Goal: Navigation & Orientation: Find specific page/section

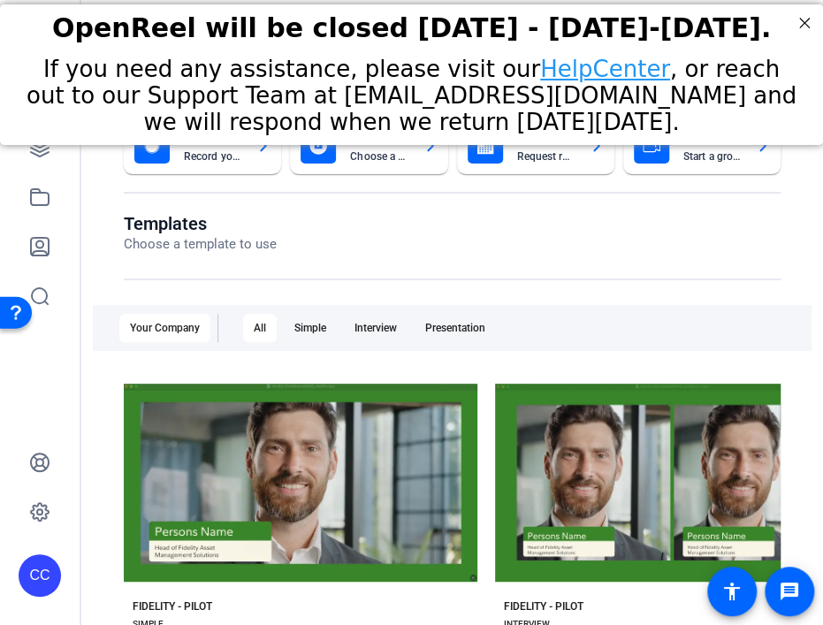
click at [438, 278] on div at bounding box center [452, 279] width 657 height 2
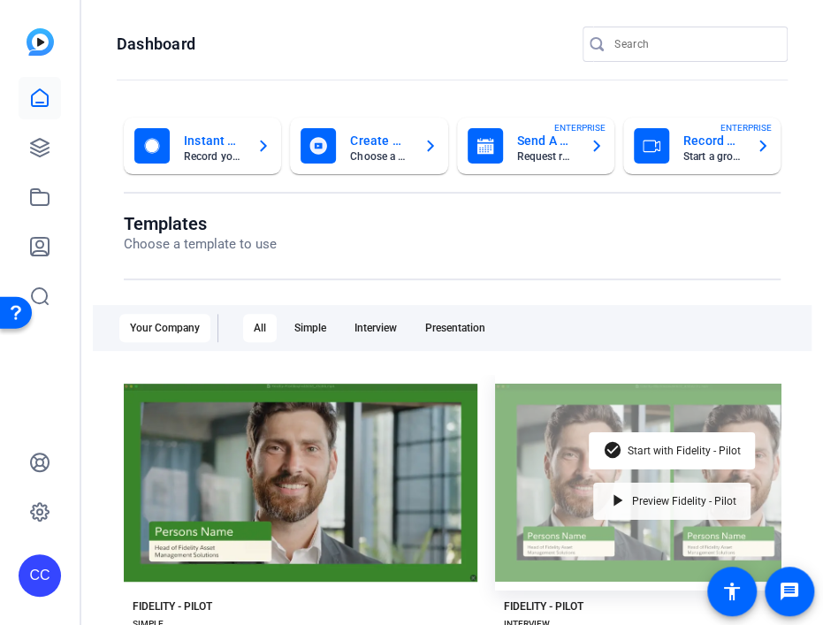
scroll to position [357, 0]
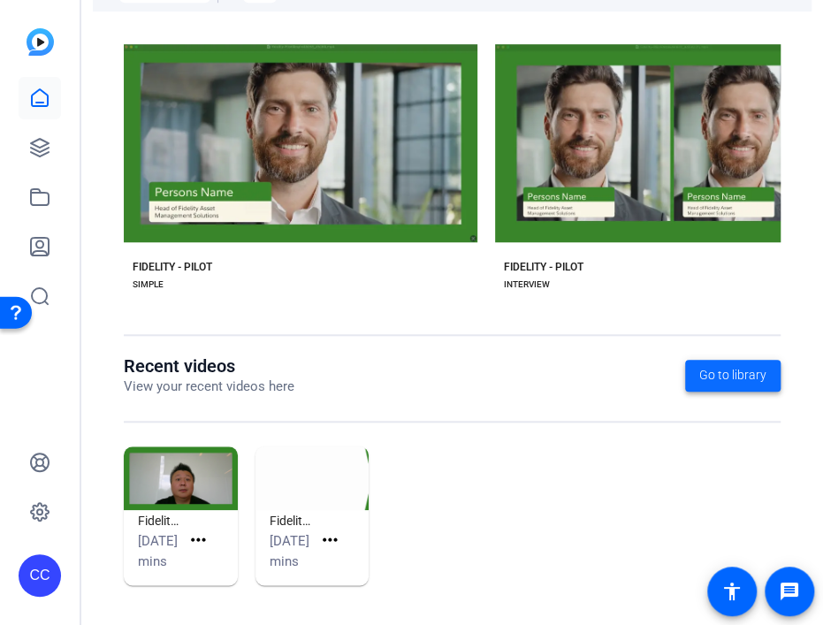
click at [438, 366] on span "Go to library" at bounding box center [732, 375] width 67 height 19
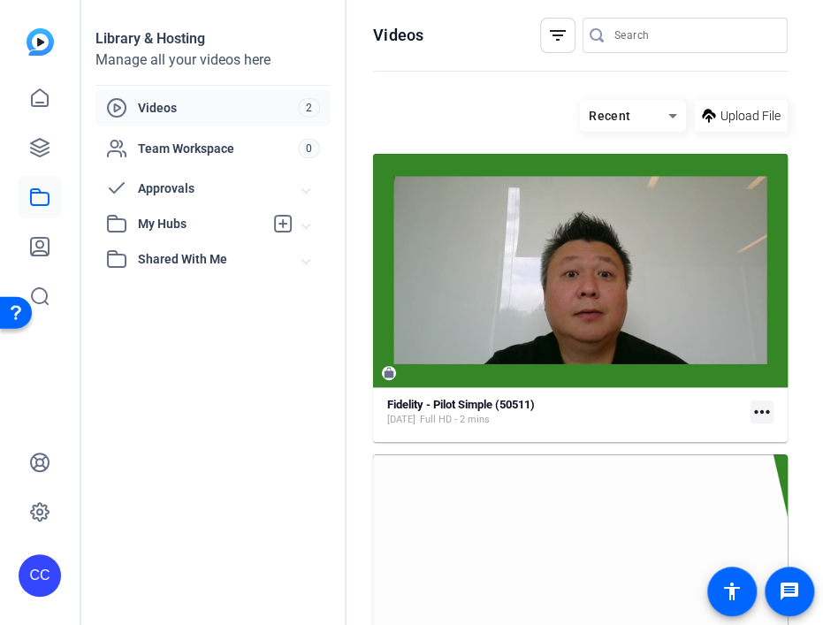
click at [169, 107] on span "Videos" at bounding box center [218, 108] width 160 height 18
click at [309, 107] on span "2" at bounding box center [309, 107] width 22 height 19
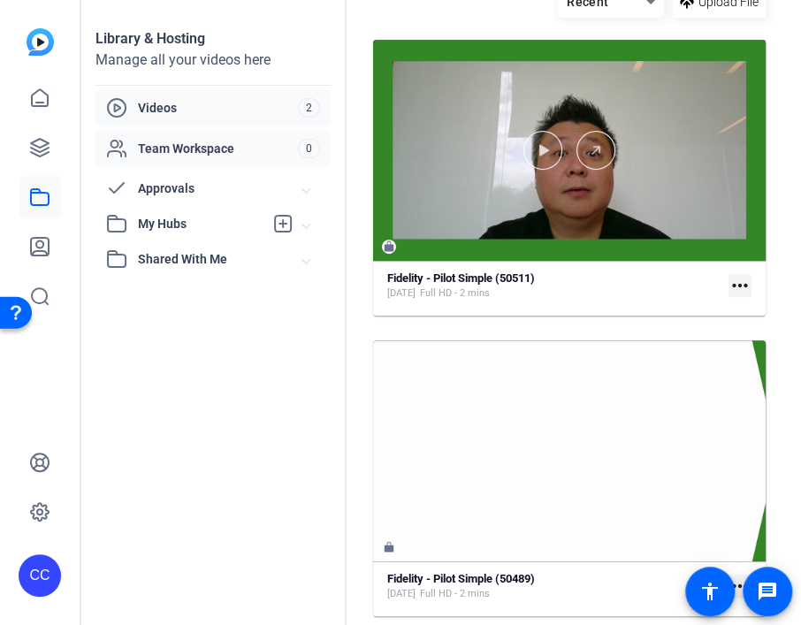
scroll to position [89, 0]
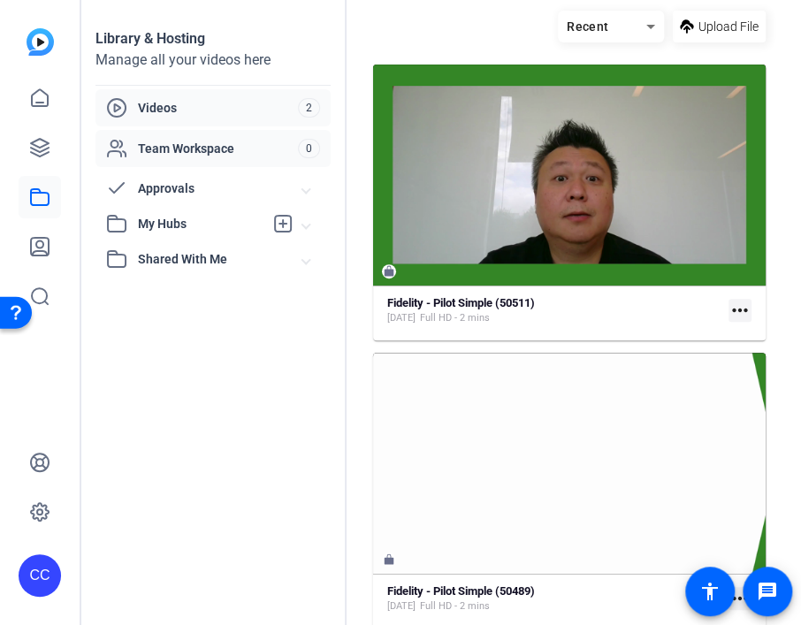
click at [221, 147] on span "Team Workspace" at bounding box center [218, 149] width 160 height 18
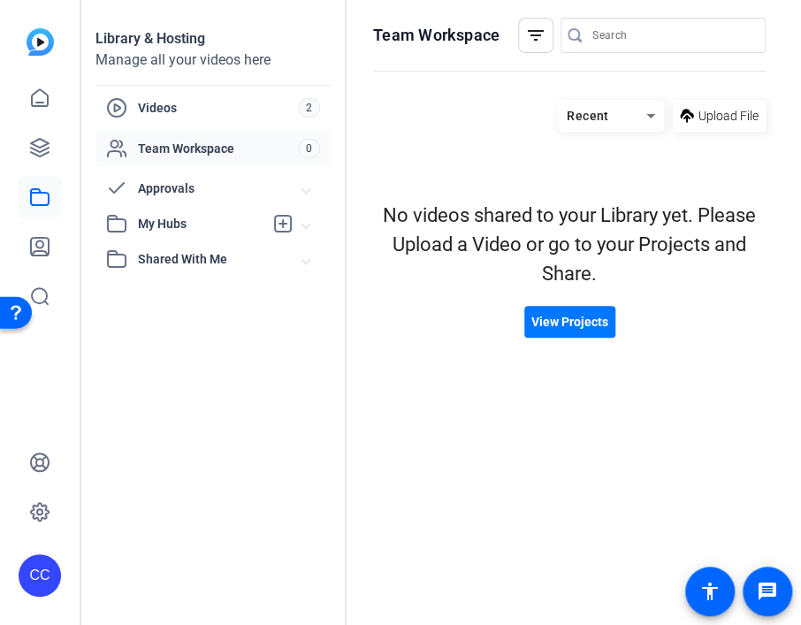
click at [138, 223] on span "My Hubs" at bounding box center [201, 224] width 126 height 19
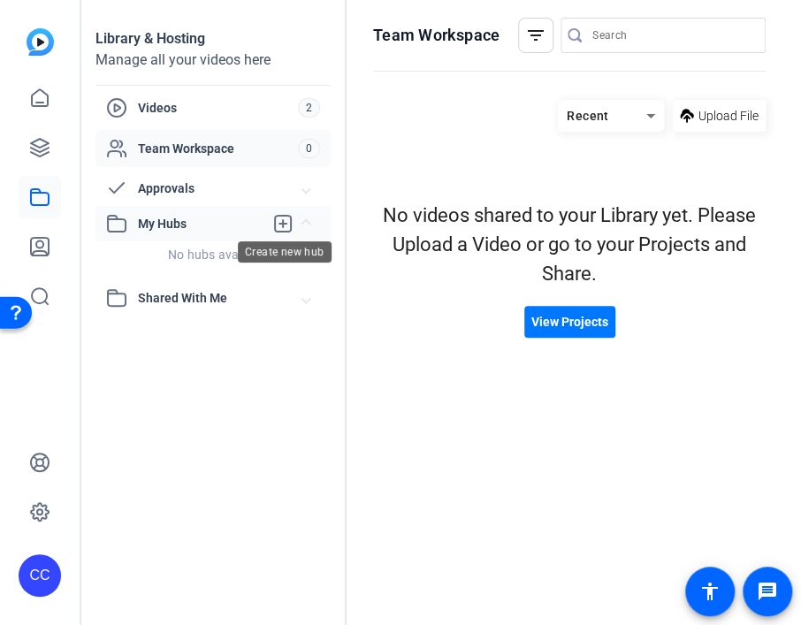
click at [284, 224] on icon at bounding box center [283, 224] width 16 height 16
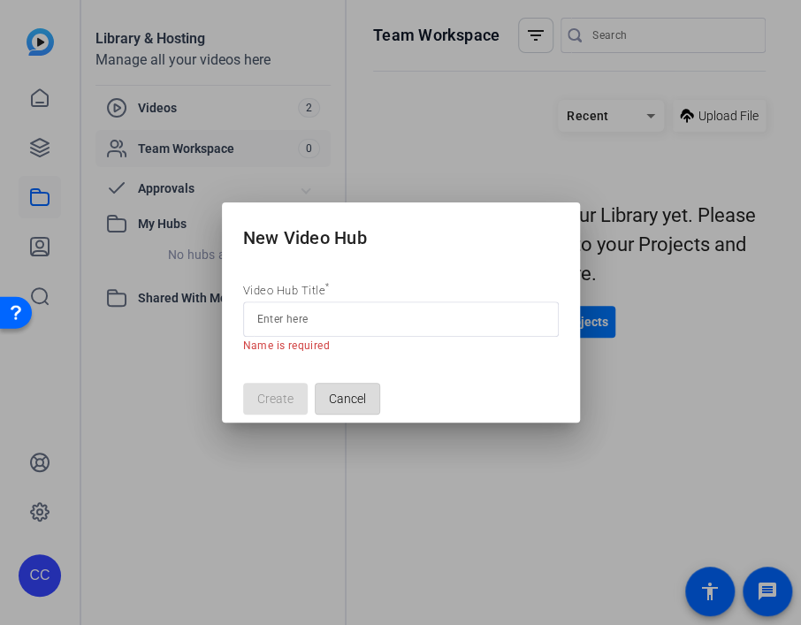
click at [338, 389] on span "Cancel" at bounding box center [347, 399] width 37 height 34
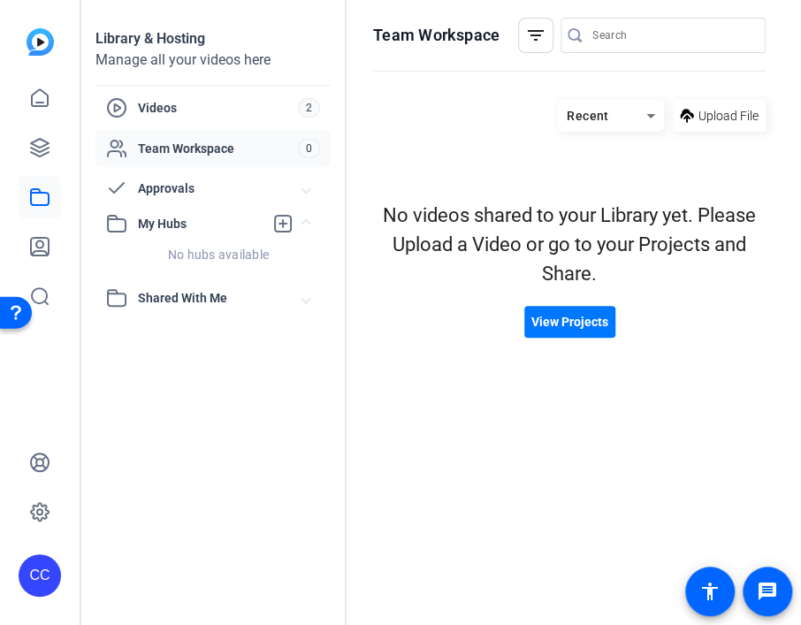
click at [201, 299] on span "Shared With Me" at bounding box center [220, 298] width 164 height 19
drag, startPoint x: 201, startPoint y: 299, endPoint x: 109, endPoint y: 297, distance: 91.9
click at [109, 297] on icon at bounding box center [116, 297] width 21 height 21
click at [308, 110] on span "2" at bounding box center [309, 107] width 22 height 19
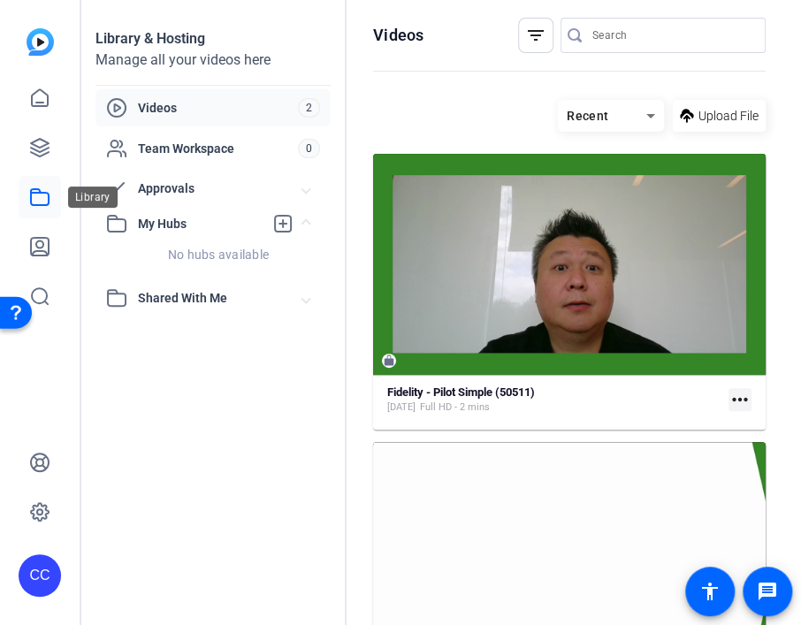
click at [45, 197] on icon at bounding box center [39, 197] width 21 height 21
click at [40, 201] on icon at bounding box center [39, 197] width 21 height 21
click at [41, 46] on img at bounding box center [40, 41] width 27 height 27
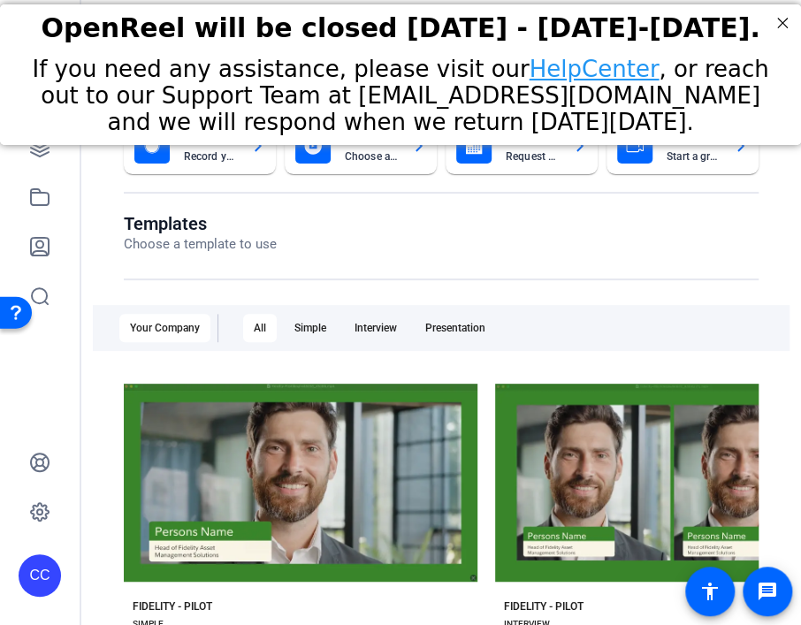
click at [438, 293] on div "Templates Choose a template to use Your Company All Simple Interview Presentati…" at bounding box center [441, 454] width 635 height 482
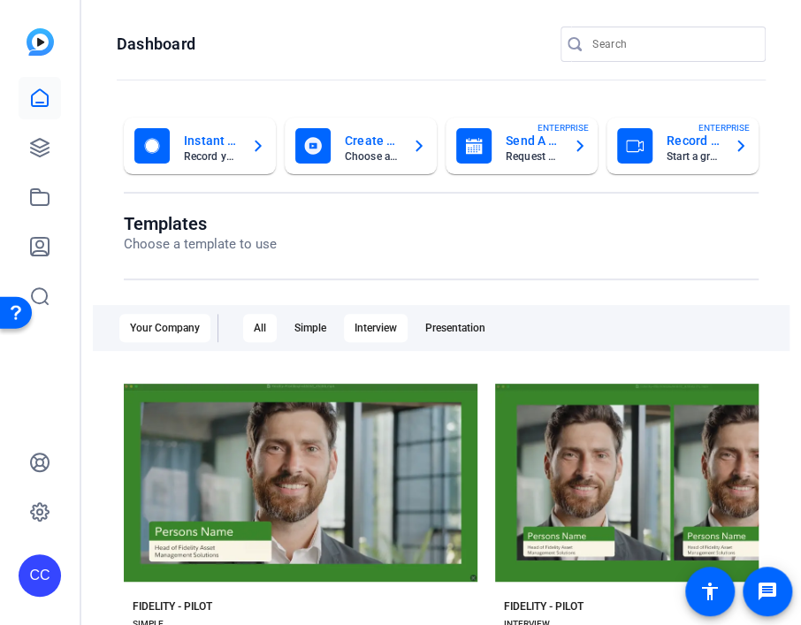
click at [369, 327] on div "Interview" at bounding box center [376, 328] width 64 height 28
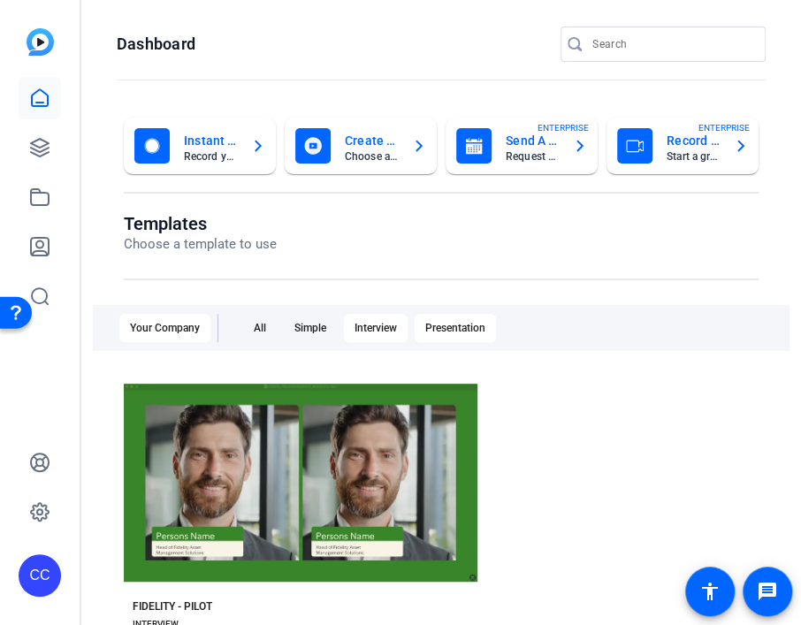
click at [438, 328] on div "Presentation" at bounding box center [455, 328] width 81 height 28
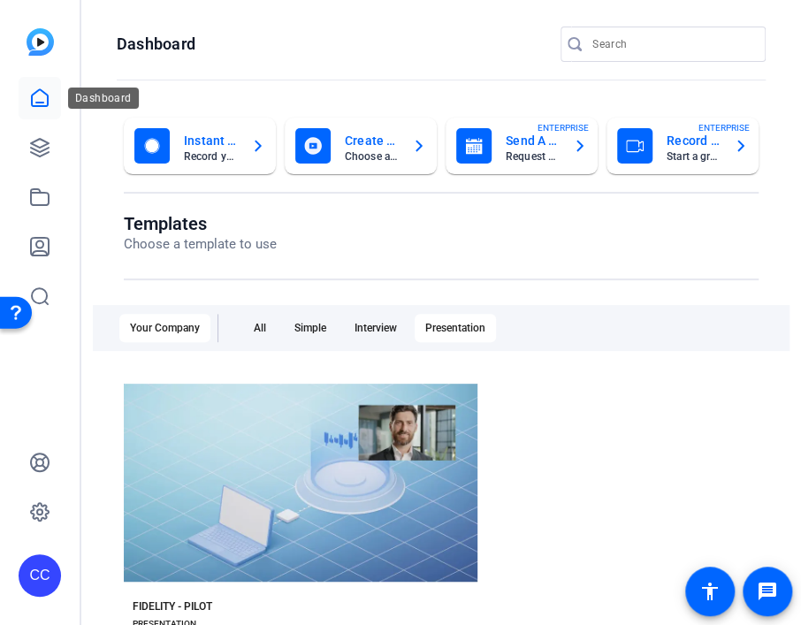
click at [40, 97] on icon at bounding box center [39, 98] width 21 height 21
click at [438, 131] on span "ENTERPRISE" at bounding box center [562, 127] width 51 height 13
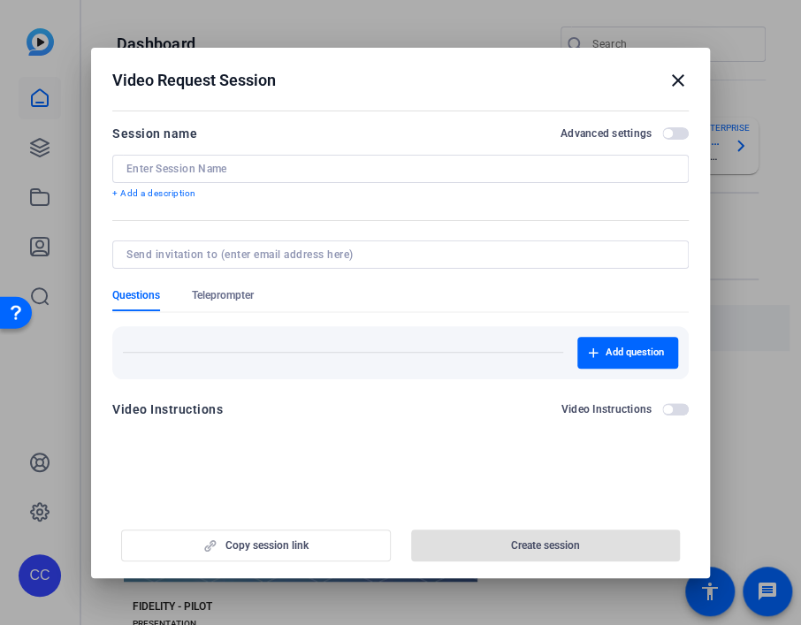
click at [438, 77] on mat-icon "close" at bounding box center [677, 80] width 21 height 21
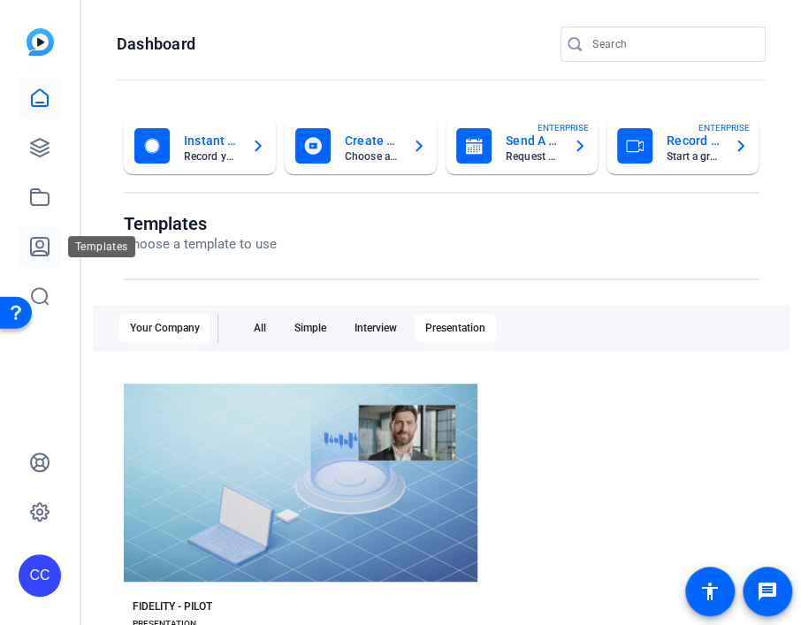
click at [43, 241] on icon at bounding box center [40, 247] width 18 height 18
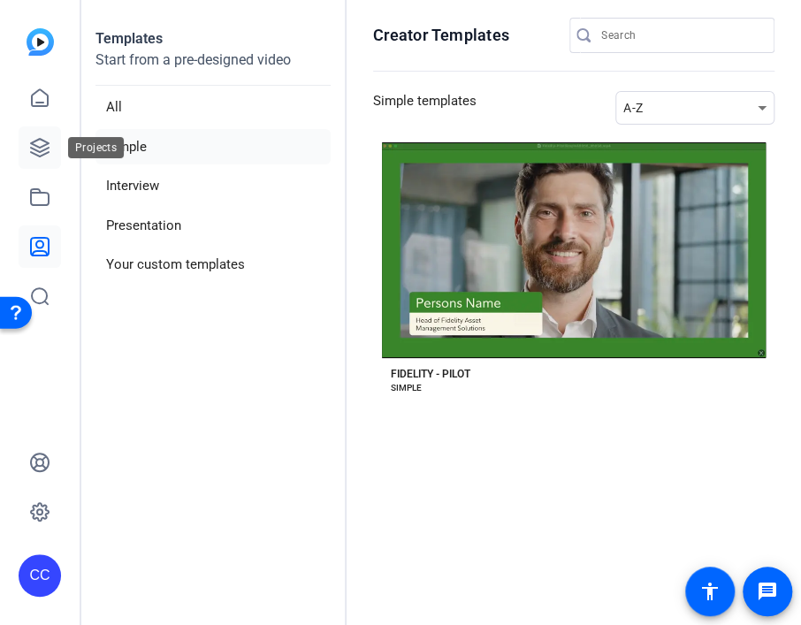
click at [34, 145] on icon at bounding box center [40, 148] width 18 height 18
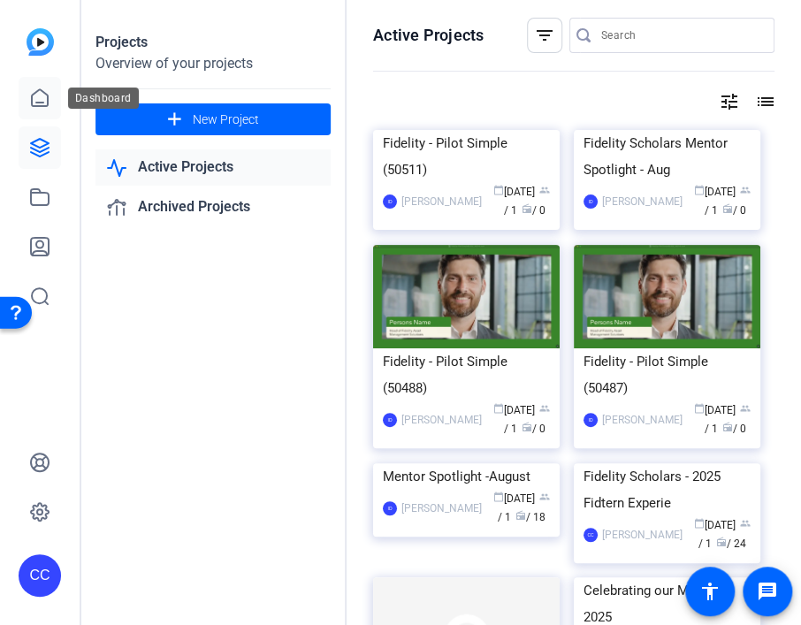
click at [34, 97] on icon at bounding box center [39, 98] width 21 height 21
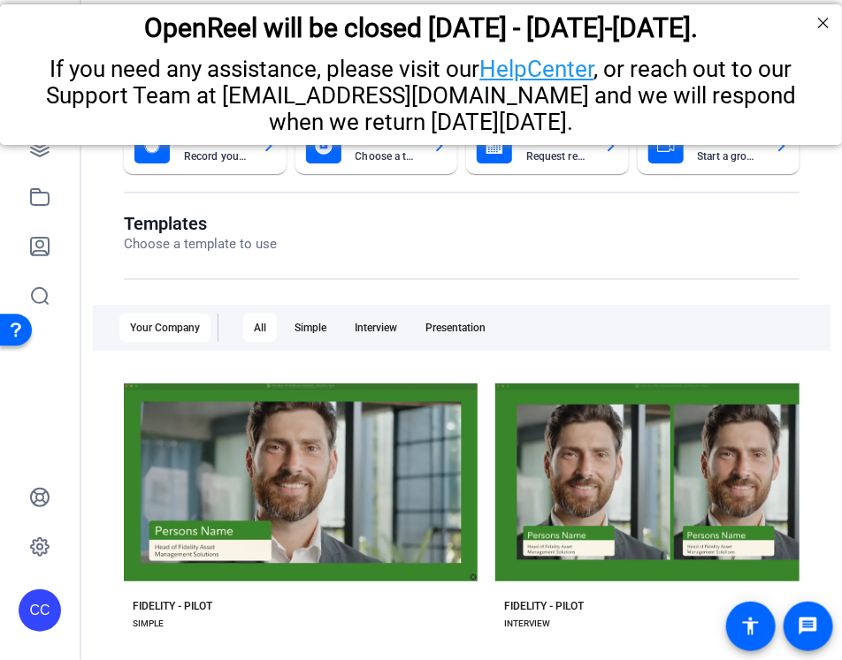
click at [438, 247] on openreel-page-title "Templates Choose a template to use" at bounding box center [461, 234] width 675 height 42
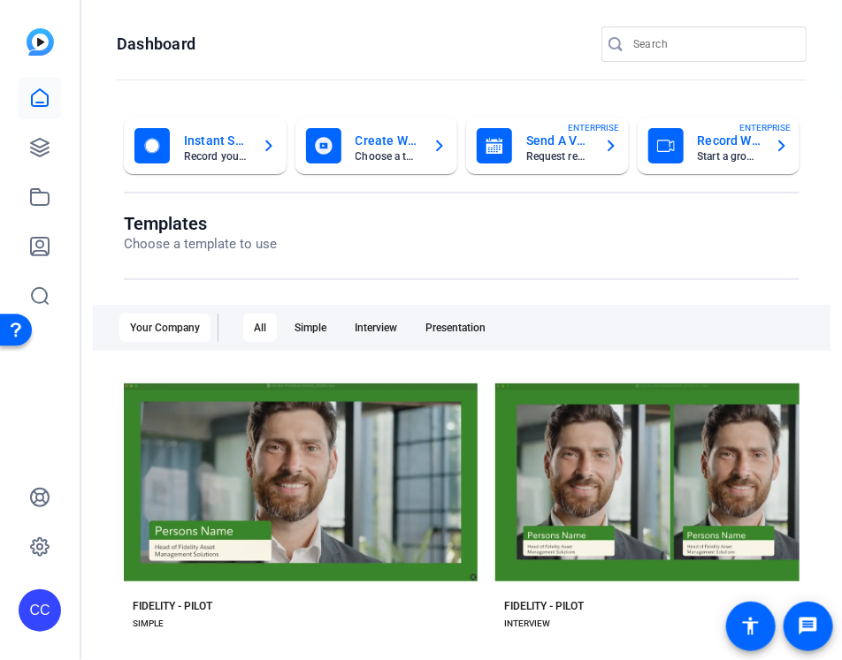
click at [438, 278] on div at bounding box center [461, 279] width 675 height 2
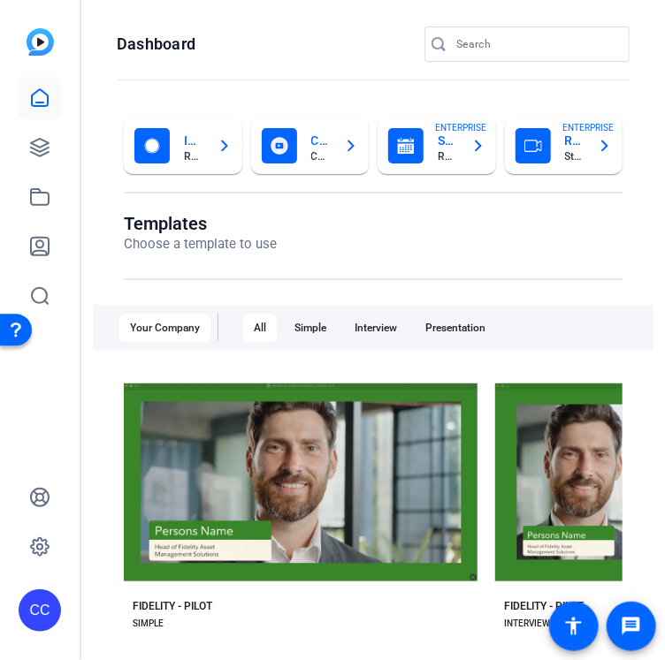
click at [82, 73] on mat-toolbar "Dashboard" at bounding box center [372, 50] width 583 height 100
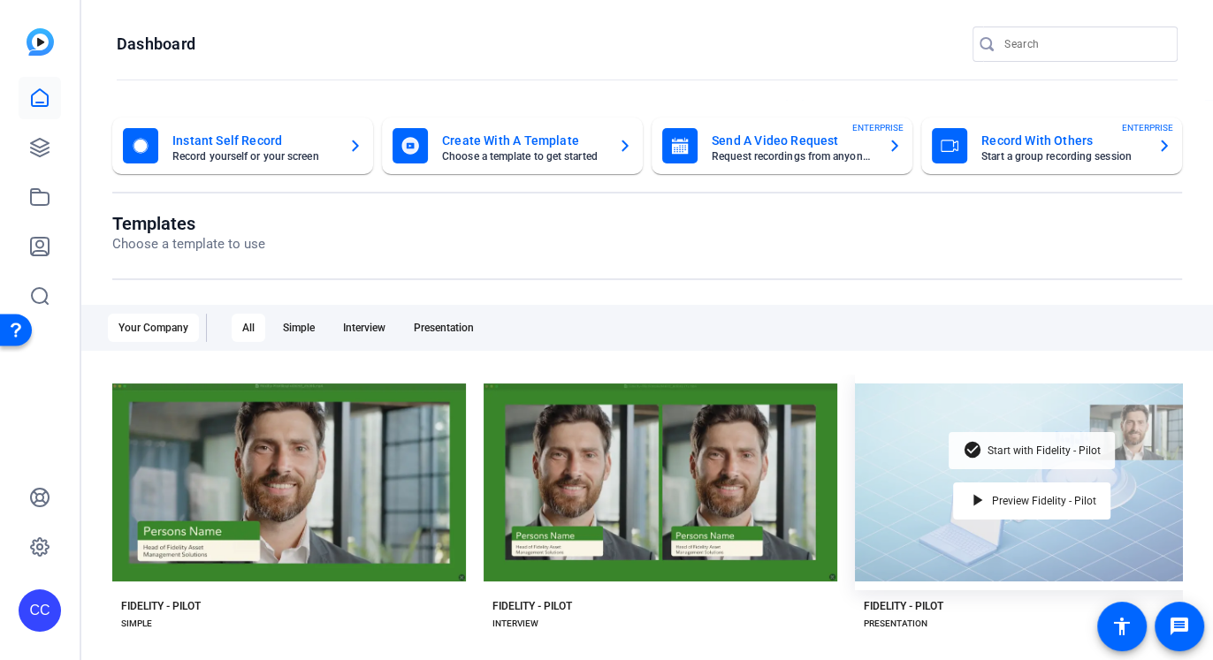
scroll to position [329, 0]
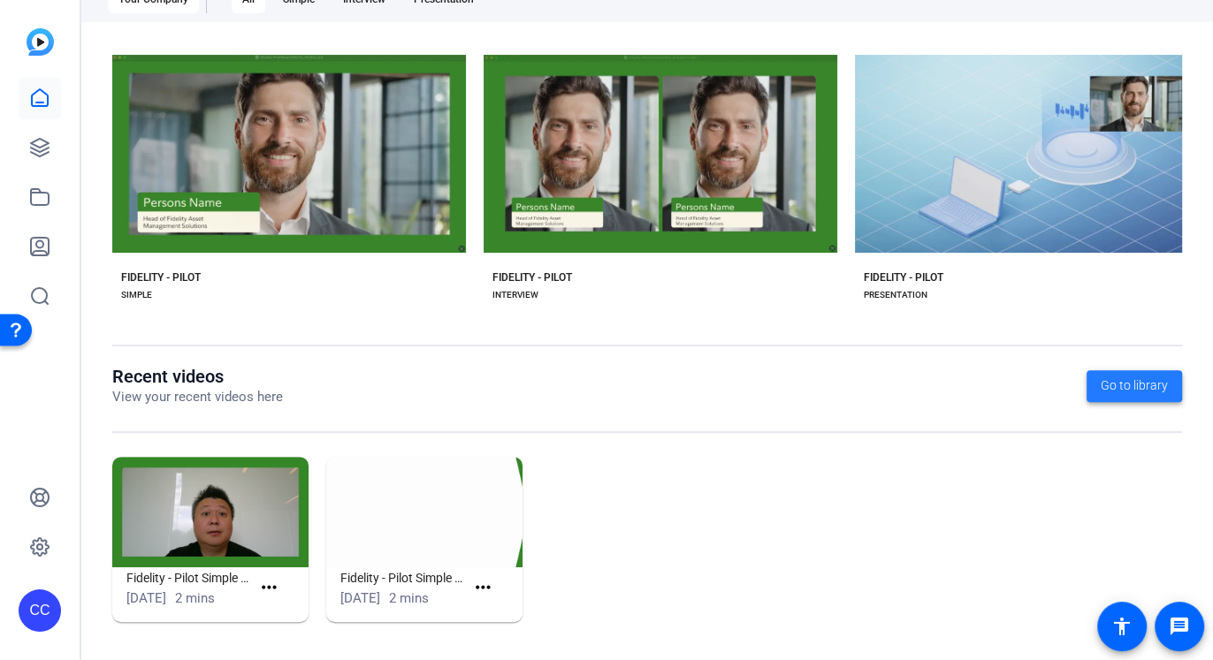
click at [438, 385] on span "Go to library" at bounding box center [1133, 386] width 67 height 19
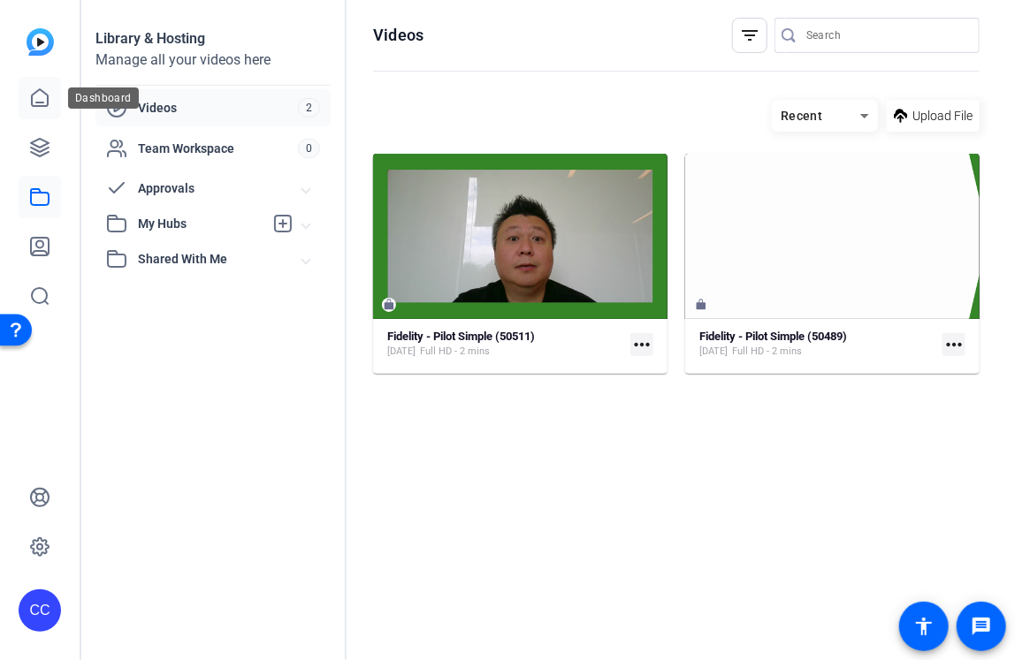
click at [41, 102] on icon at bounding box center [40, 97] width 16 height 17
